Goal: Task Accomplishment & Management: Use online tool/utility

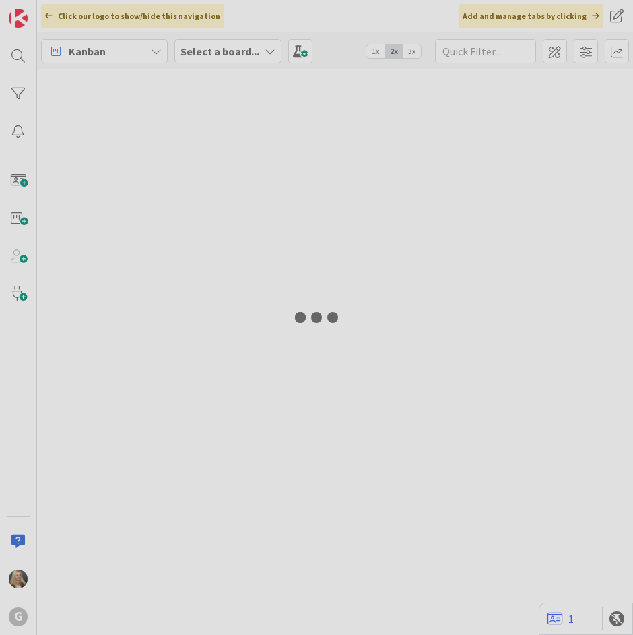
type input "[PERSON_NAME]"
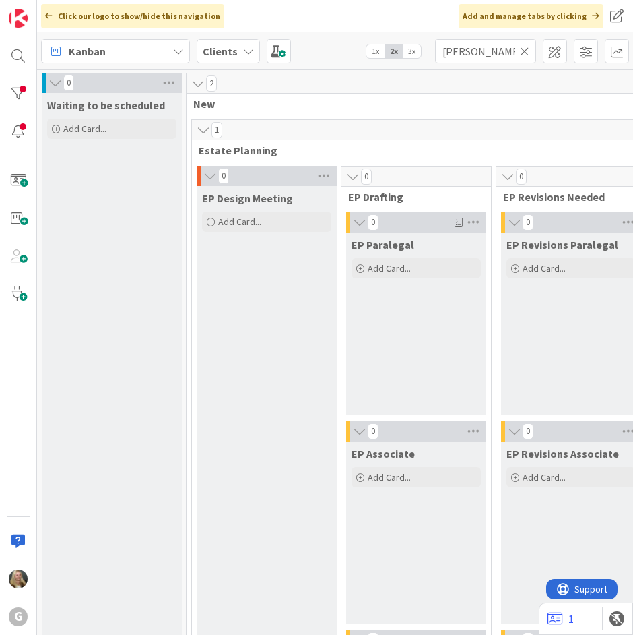
click at [215, 51] on b "Clients" at bounding box center [220, 50] width 35 height 13
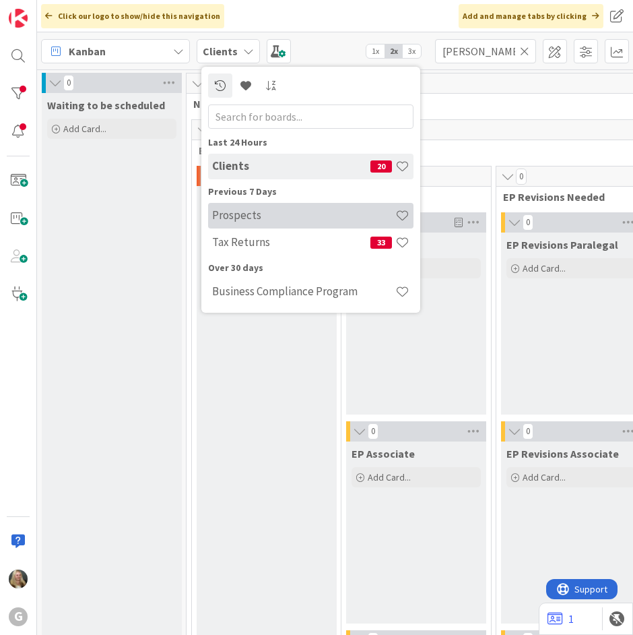
click at [231, 212] on h4 "Prospects" at bounding box center [303, 214] width 183 height 13
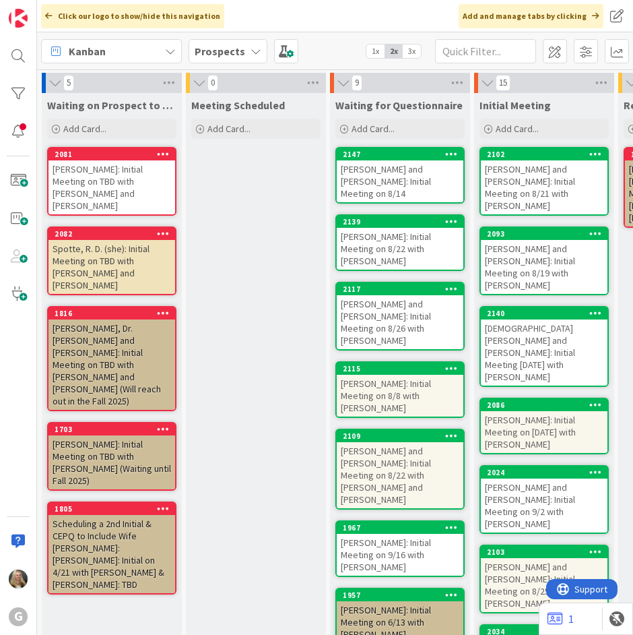
click at [556, 319] on div "[DEMOGRAPHIC_DATA][PERSON_NAME] and [PERSON_NAME]: Initial Meeting [DATE] with …" at bounding box center [544, 352] width 127 height 66
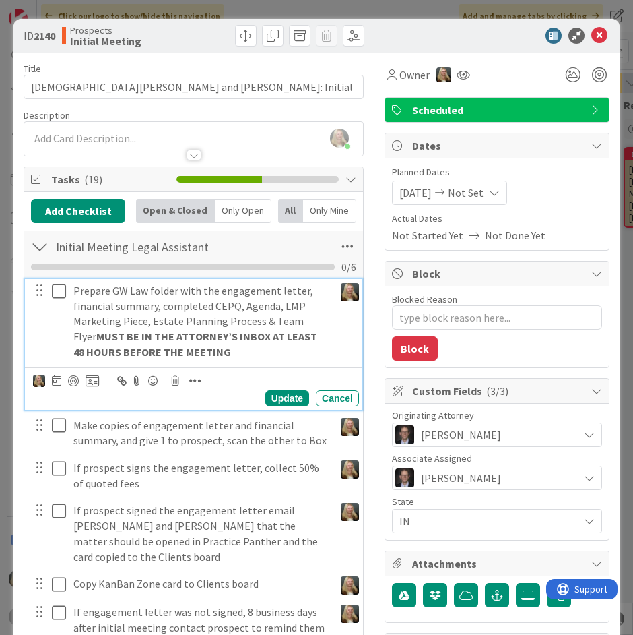
click at [52, 284] on icon at bounding box center [62, 291] width 20 height 16
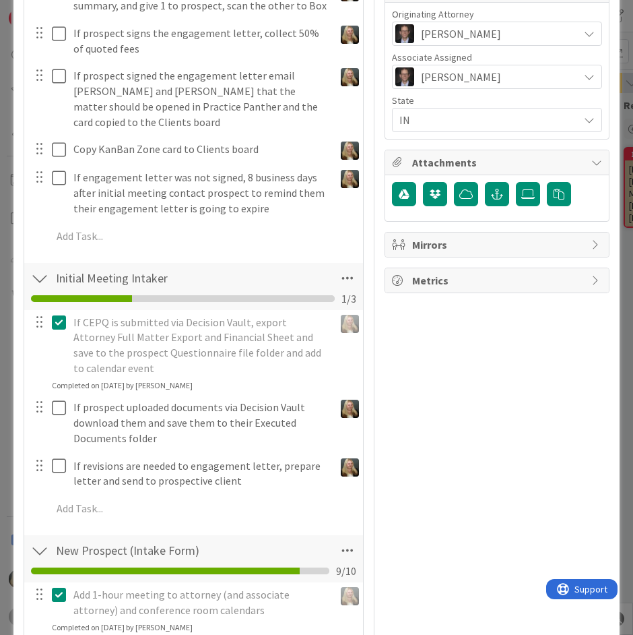
scroll to position [404, 0]
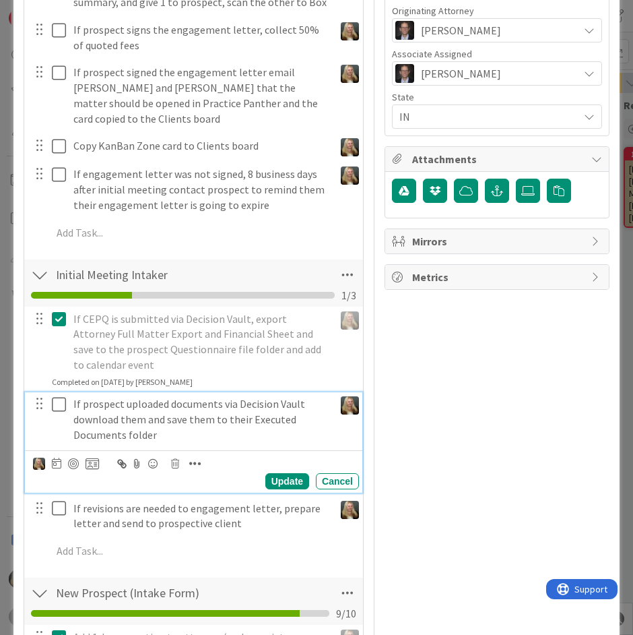
drag, startPoint x: 107, startPoint y: 404, endPoint x: 168, endPoint y: 445, distance: 73.3
click at [171, 459] on icon at bounding box center [175, 463] width 8 height 9
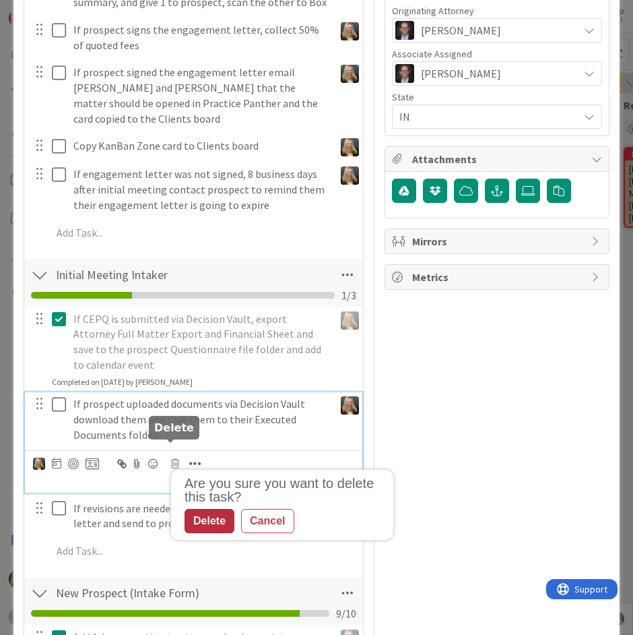
click at [189, 509] on div "Delete" at bounding box center [210, 521] width 50 height 24
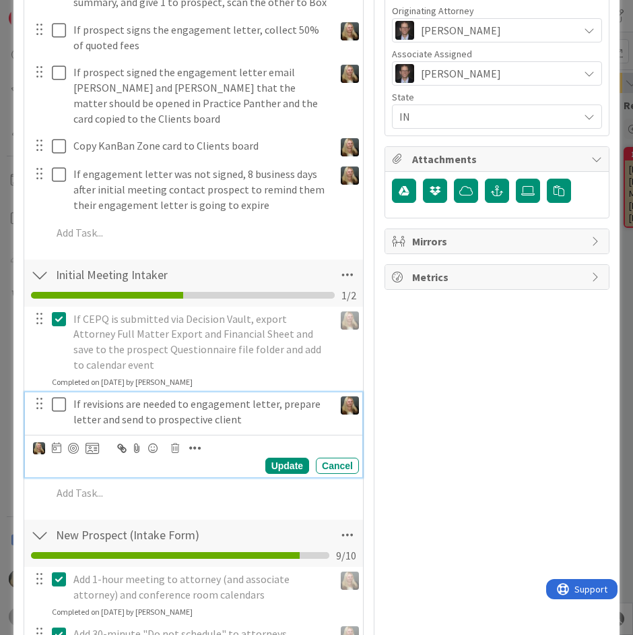
drag, startPoint x: 123, startPoint y: 400, endPoint x: 173, endPoint y: 435, distance: 60.6
click at [173, 443] on icon at bounding box center [175, 447] width 8 height 9
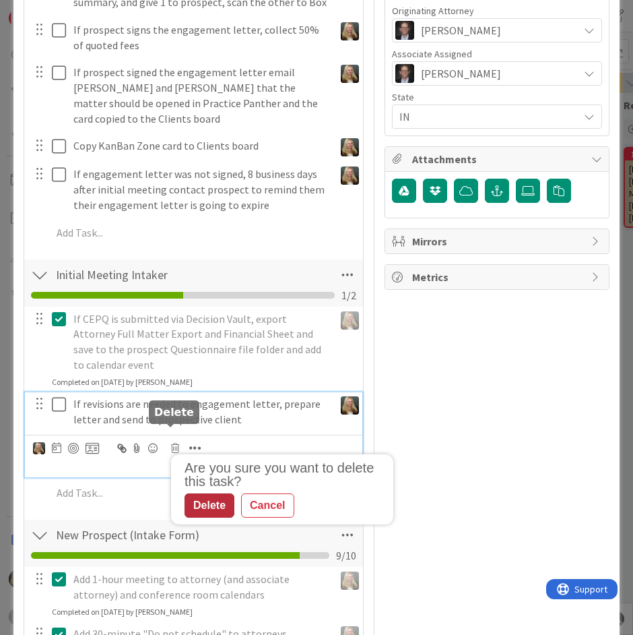
click at [201, 493] on div "Delete" at bounding box center [210, 505] width 50 height 24
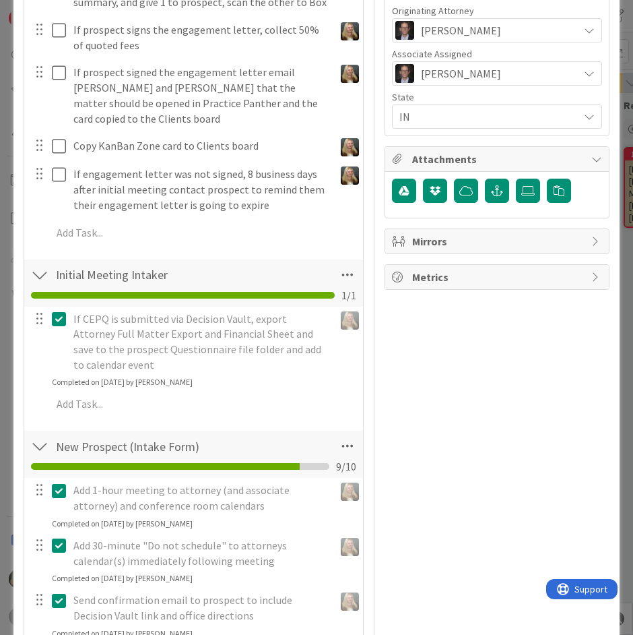
type textarea "x"
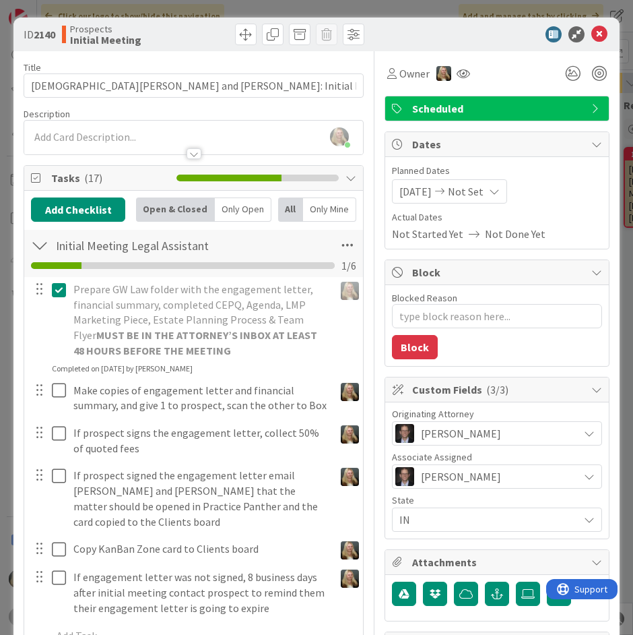
scroll to position [0, 0]
